Goal: Task Accomplishment & Management: Manage account settings

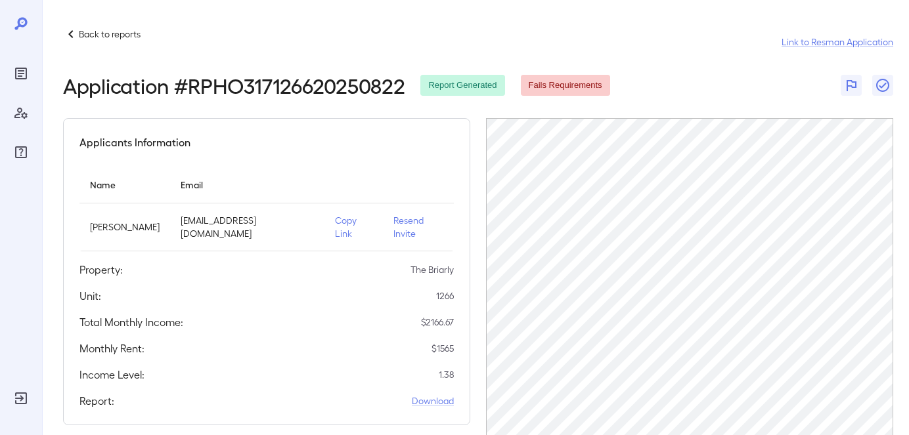
scroll to position [223, 0]
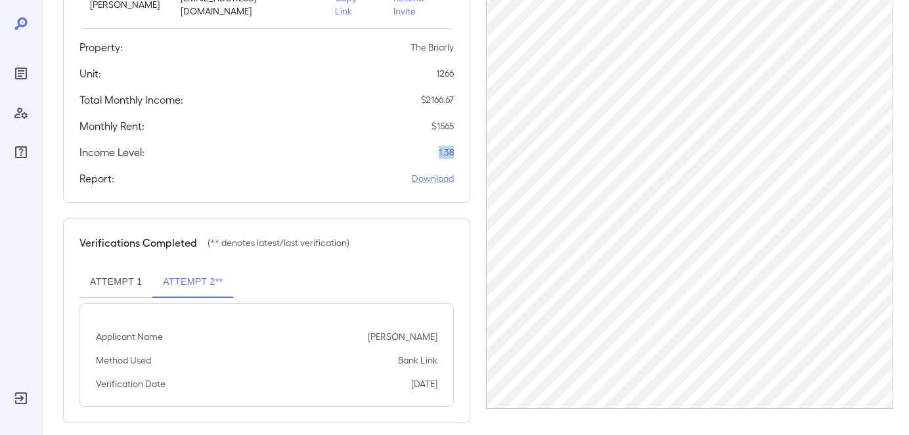
click at [21, 71] on icon "Reports" at bounding box center [21, 73] width 7 height 7
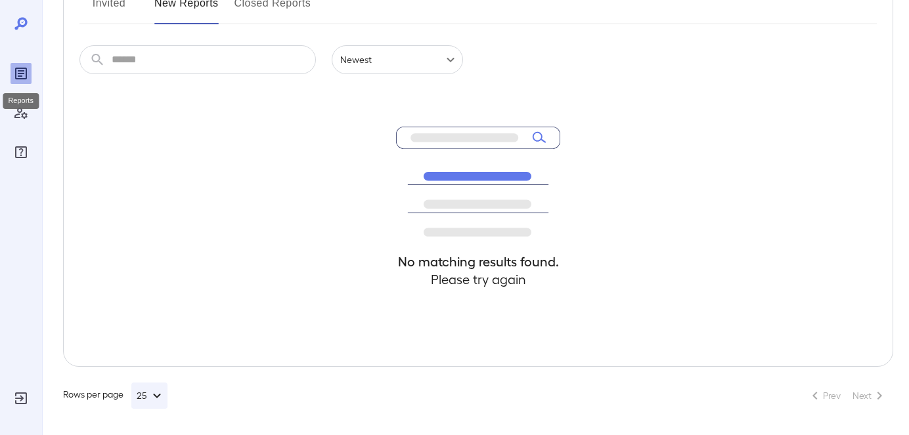
scroll to position [192, 0]
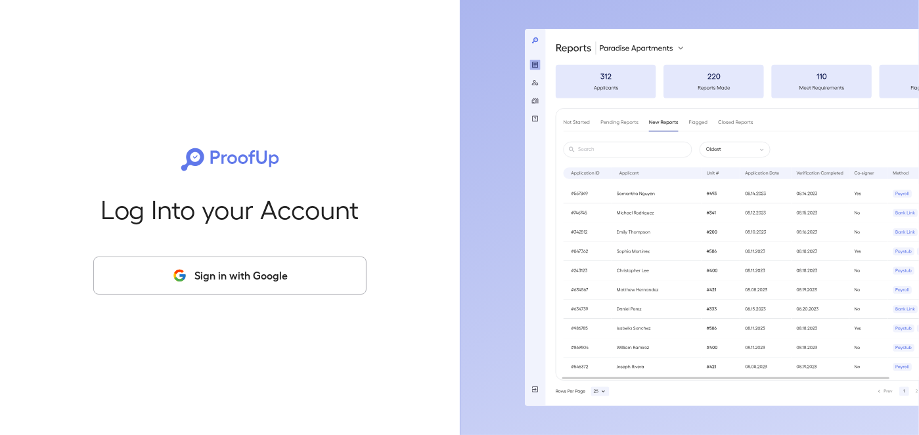
click at [279, 279] on button "Sign in with Google" at bounding box center [229, 276] width 273 height 38
click at [229, 262] on button "Sign in with Google" at bounding box center [229, 276] width 273 height 38
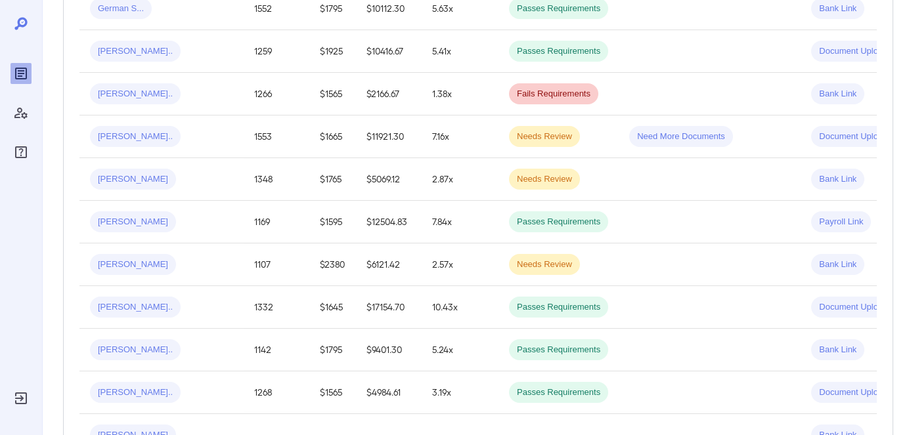
scroll to position [66, 0]
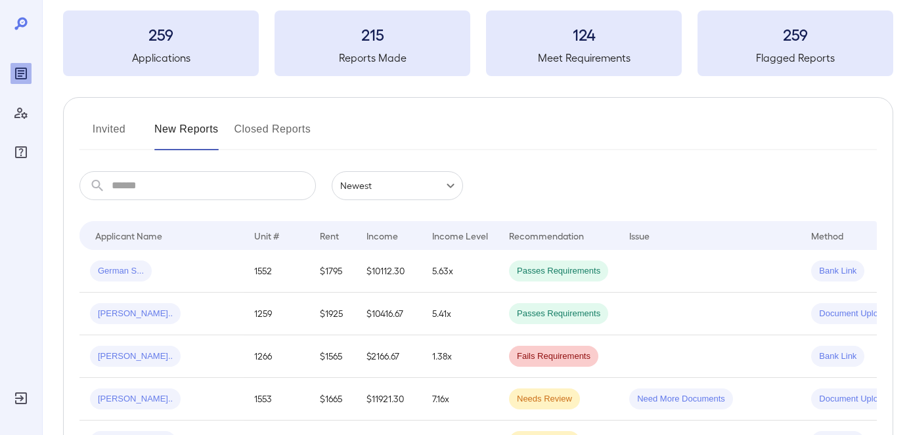
click at [98, 134] on button "Invited" at bounding box center [108, 135] width 59 height 32
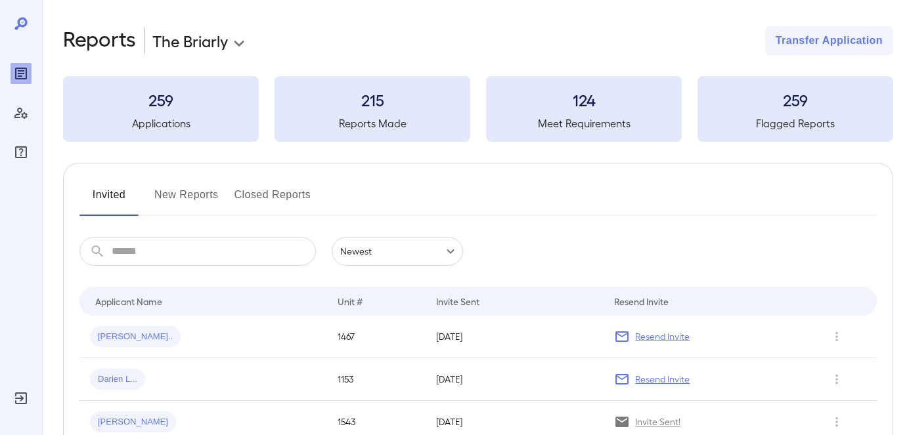
scroll to position [66, 0]
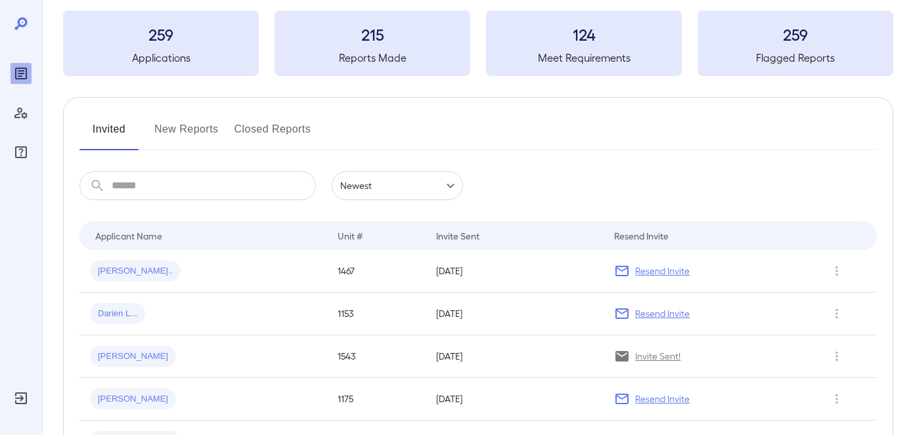
click at [646, 273] on p "Resend Invite" at bounding box center [662, 271] width 55 height 13
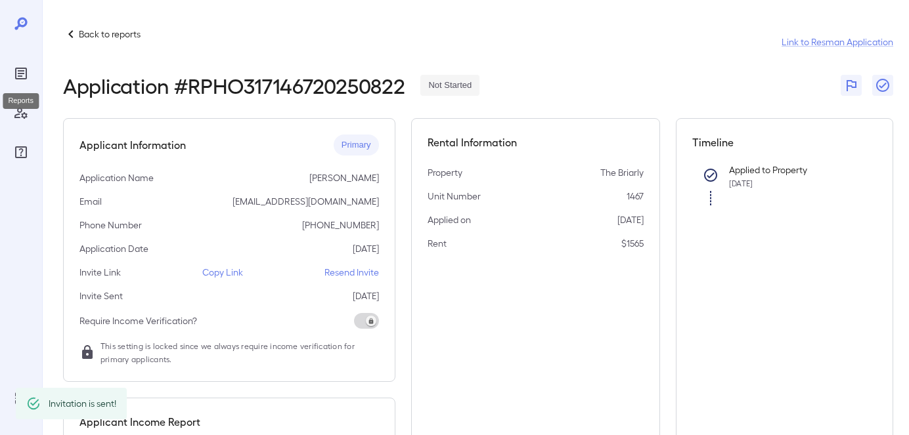
click at [21, 77] on icon "Reports" at bounding box center [21, 74] width 16 height 16
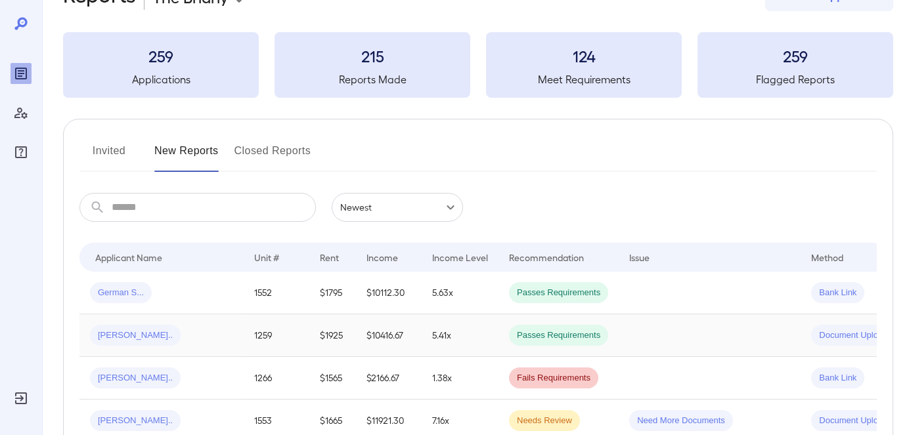
scroll to position [66, 0]
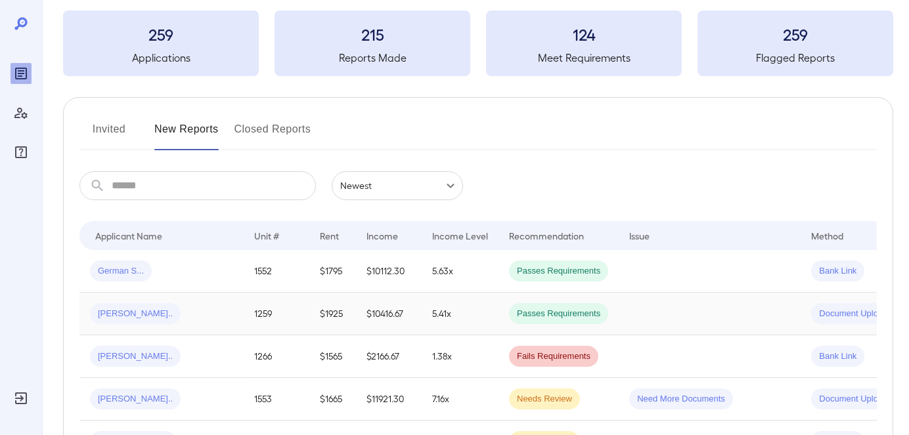
click at [175, 317] on div "[PERSON_NAME].." at bounding box center [161, 313] width 143 height 21
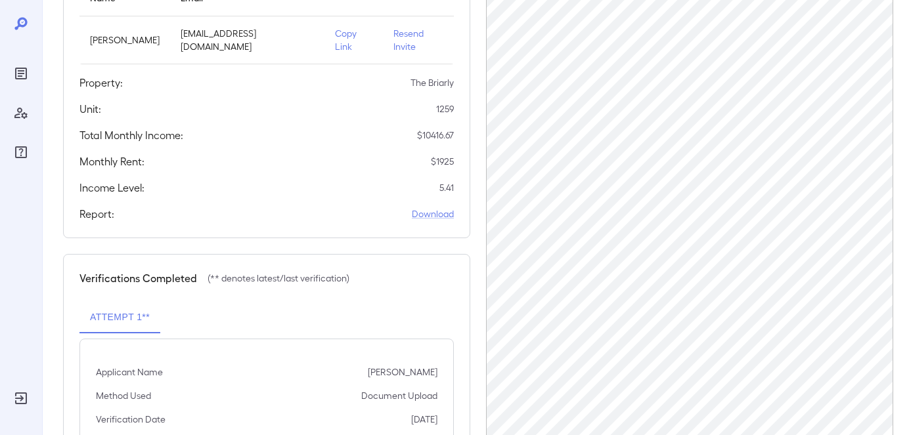
scroll to position [263, 0]
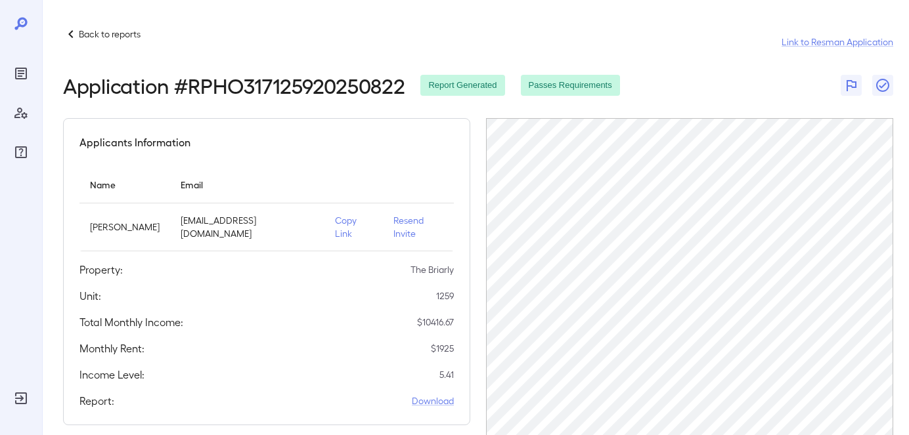
click at [108, 31] on p "Back to reports" at bounding box center [110, 34] width 62 height 13
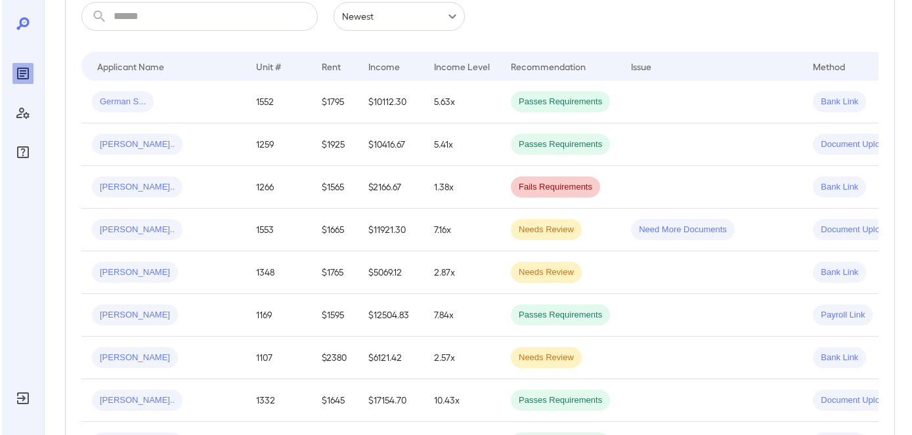
scroll to position [236, 0]
